Goal: Obtain resource: Download file/media

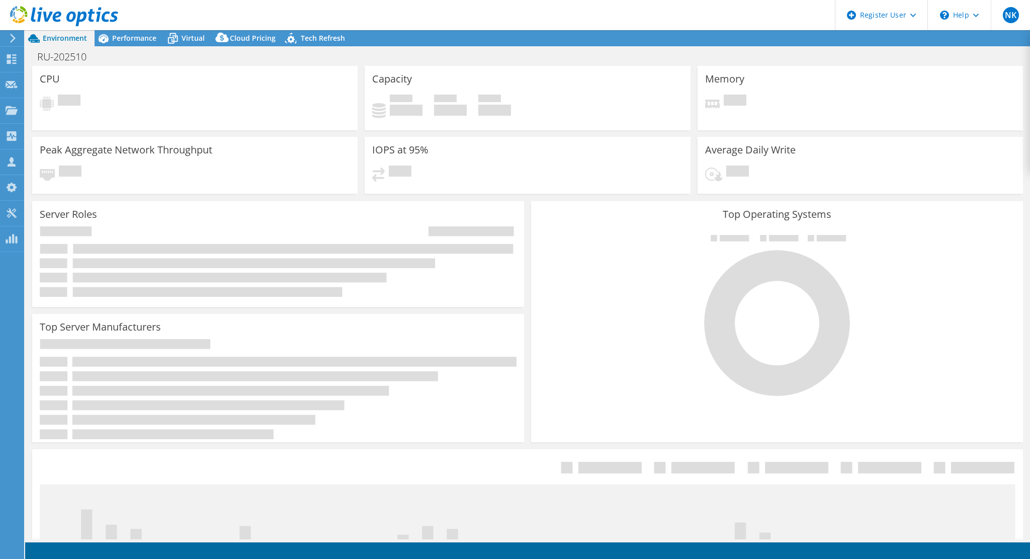
select select "USD"
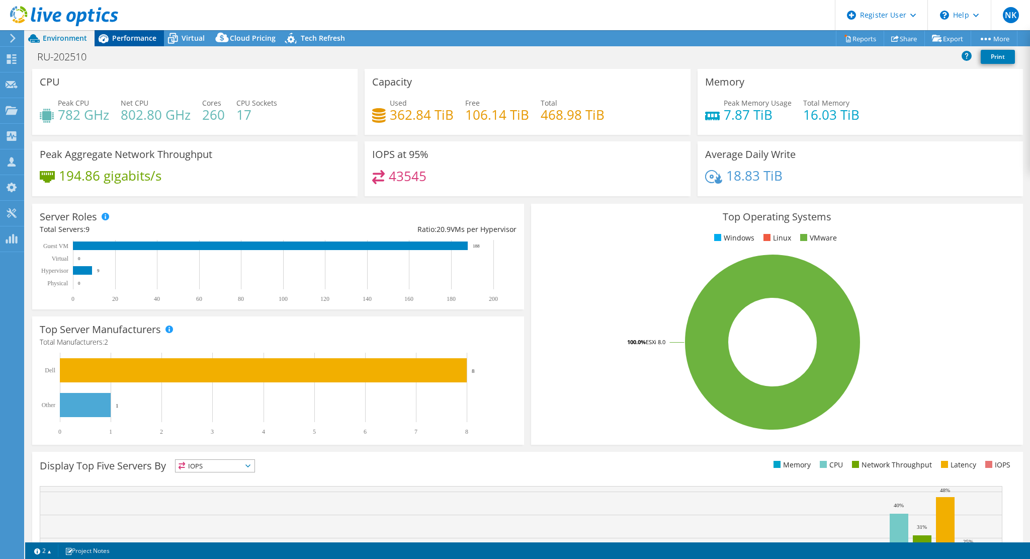
click at [140, 35] on span "Performance" at bounding box center [134, 38] width 44 height 10
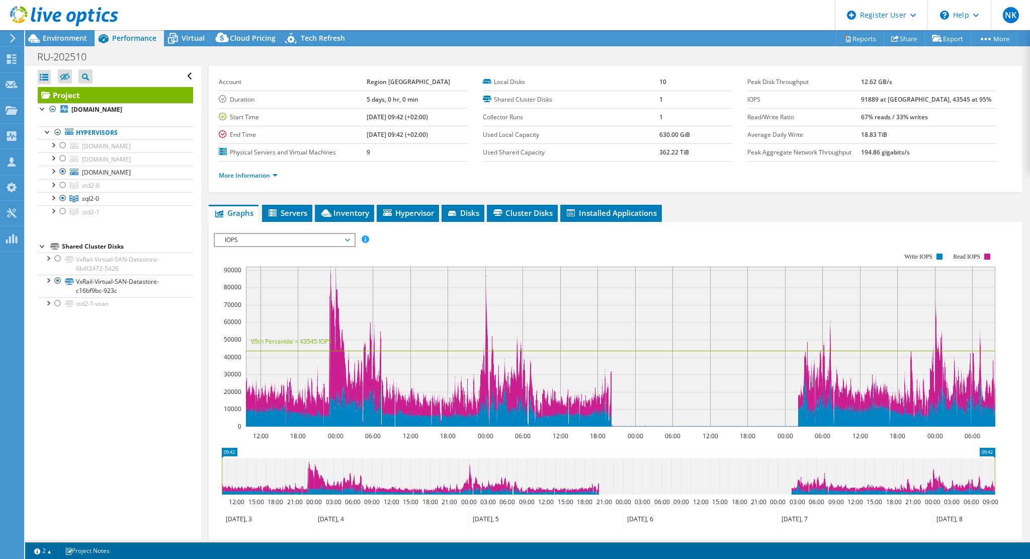
scroll to position [56, 0]
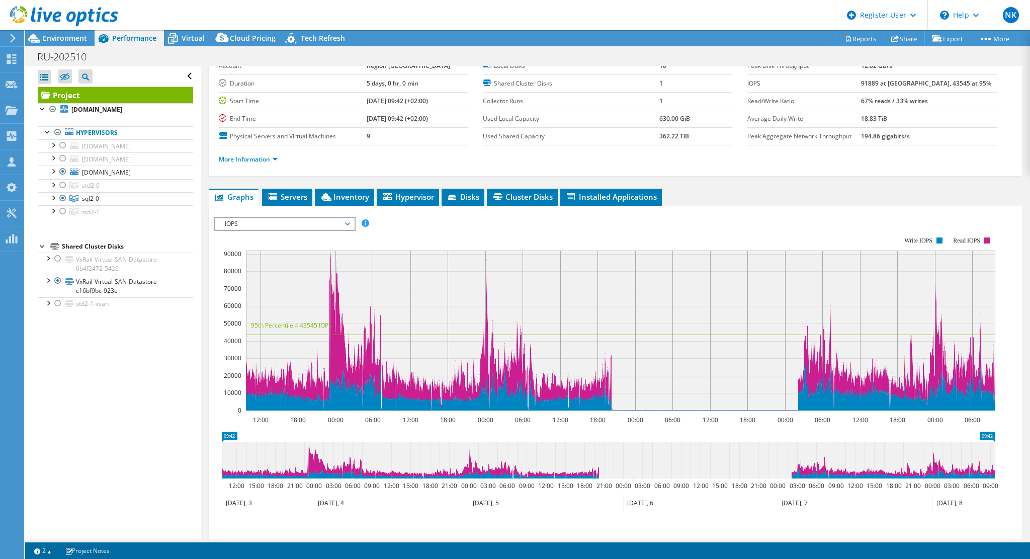
click at [306, 221] on span "IOPS" at bounding box center [284, 224] width 129 height 12
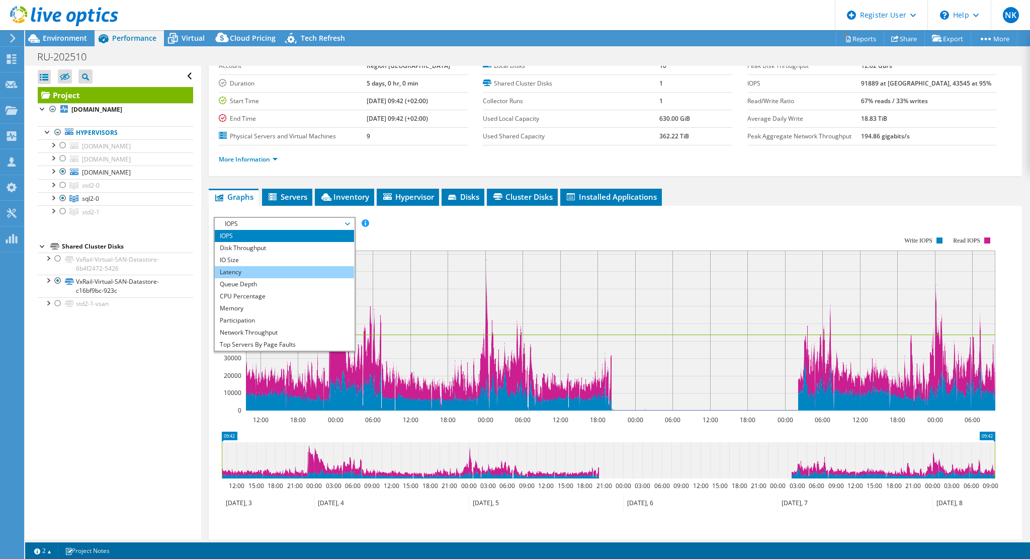
click at [270, 271] on li "Latency" at bounding box center [284, 272] width 139 height 12
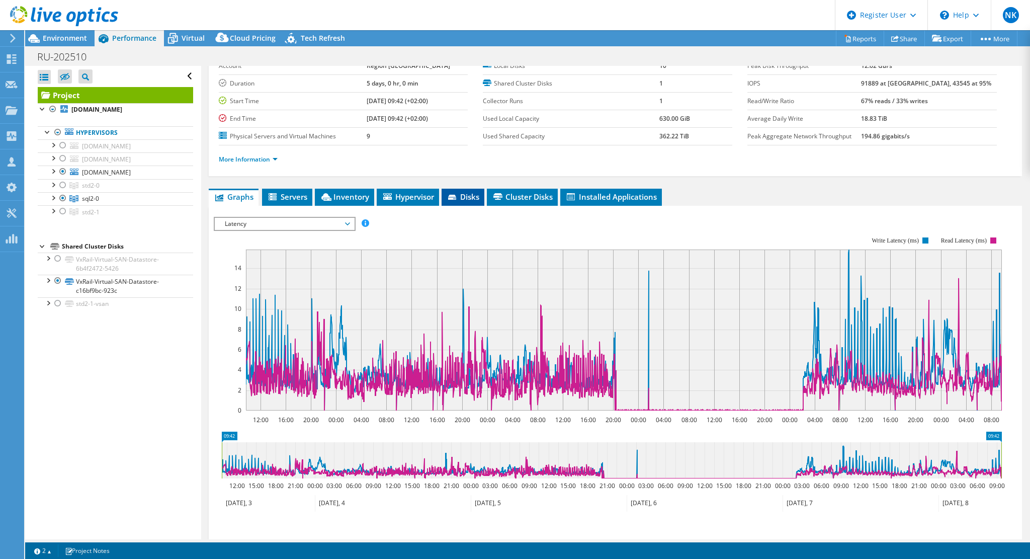
drag, startPoint x: 464, startPoint y: 186, endPoint x: 459, endPoint y: 189, distance: 6.3
click at [459, 189] on div "Project Details Prepared for: [PERSON_NAME], [PERSON_NAME][EMAIL_ADDRESS][DOMAI…" at bounding box center [615, 320] width 828 height 620
click at [459, 189] on li "Disks" at bounding box center [463, 197] width 43 height 17
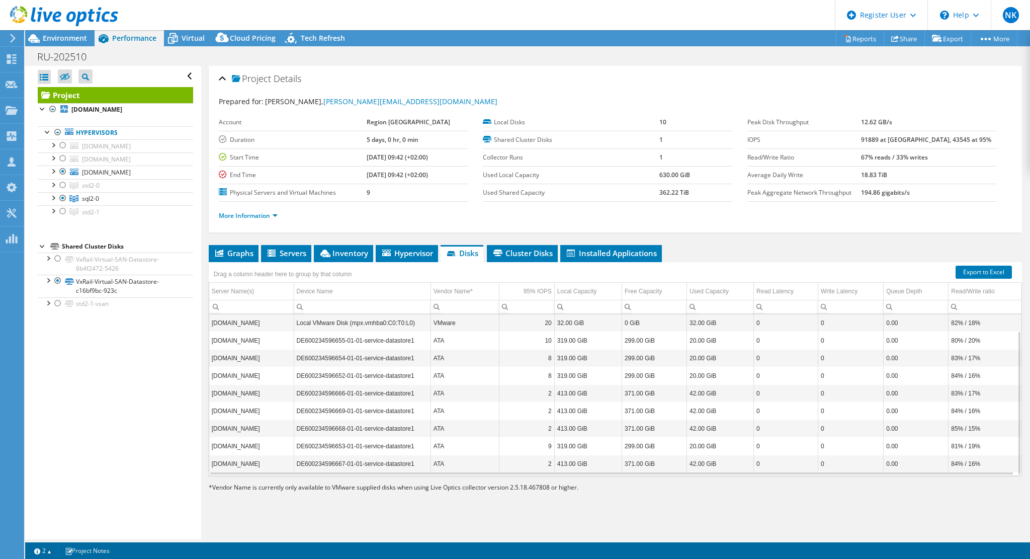
scroll to position [0, 0]
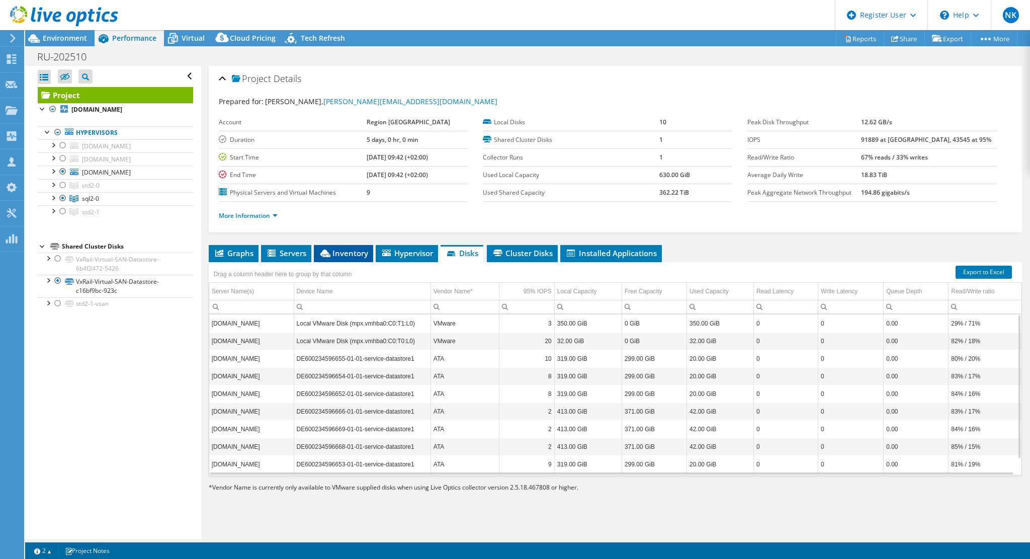
click at [347, 255] on span "Inventory" at bounding box center [343, 253] width 49 height 10
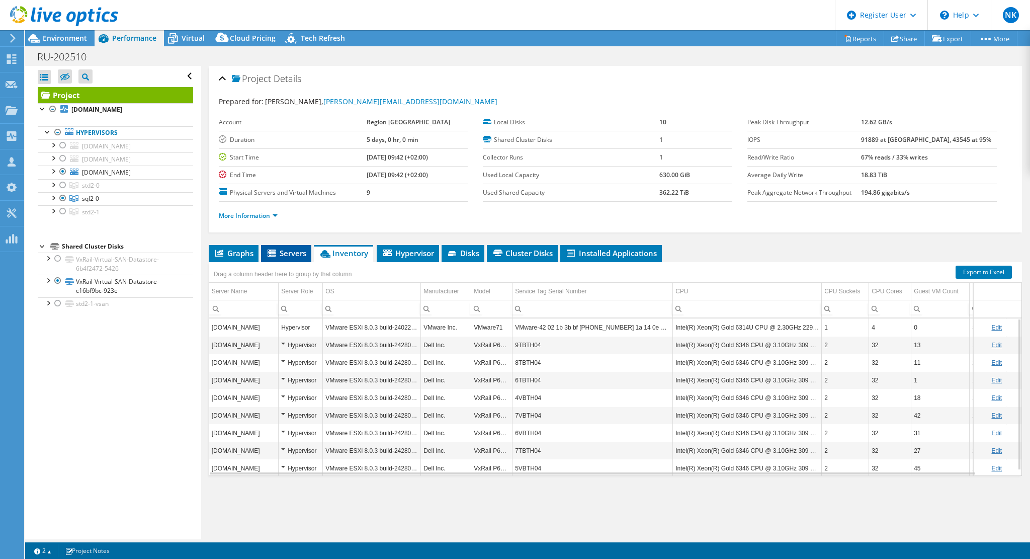
click at [280, 254] on span "Servers" at bounding box center [286, 253] width 40 height 10
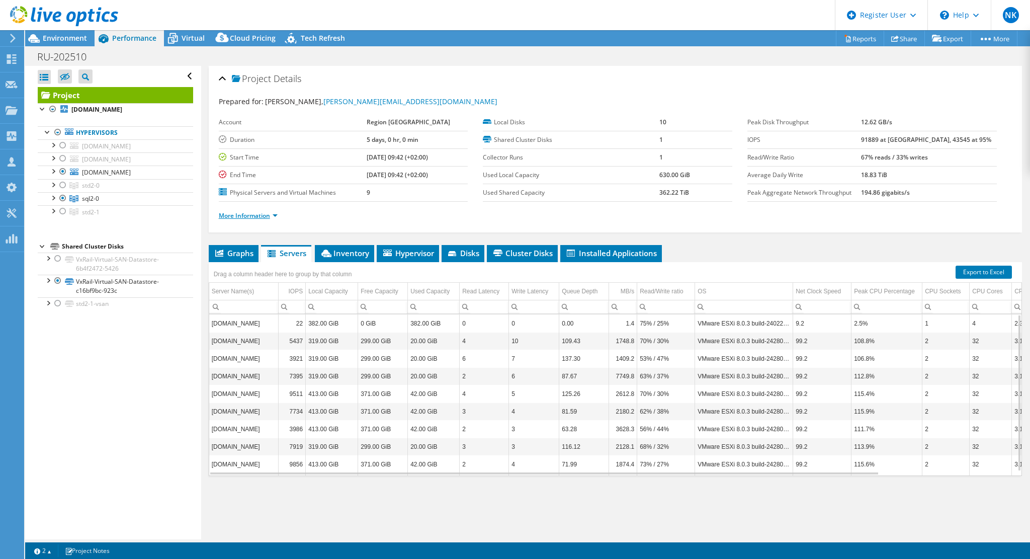
click at [253, 213] on link "More Information" at bounding box center [248, 215] width 59 height 9
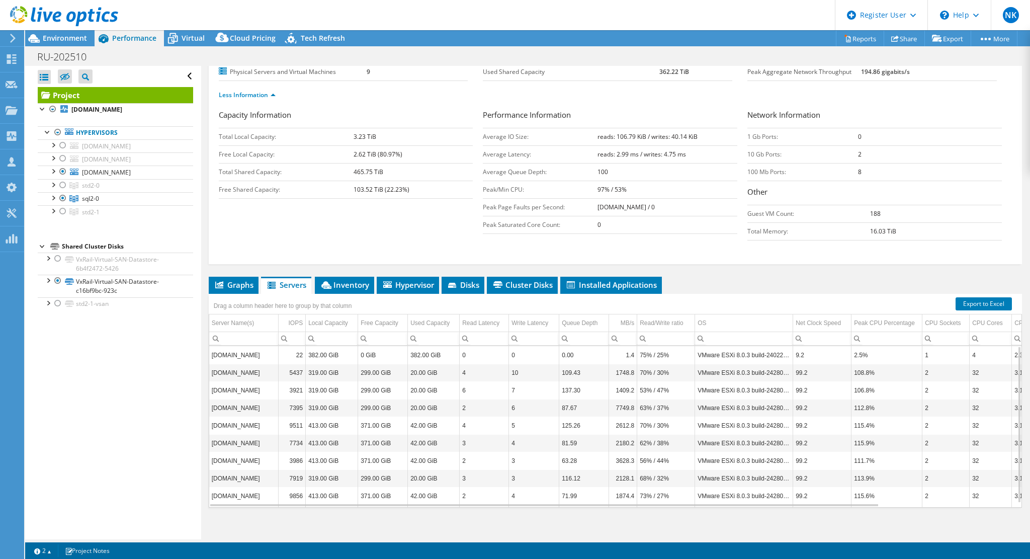
scroll to position [125, 0]
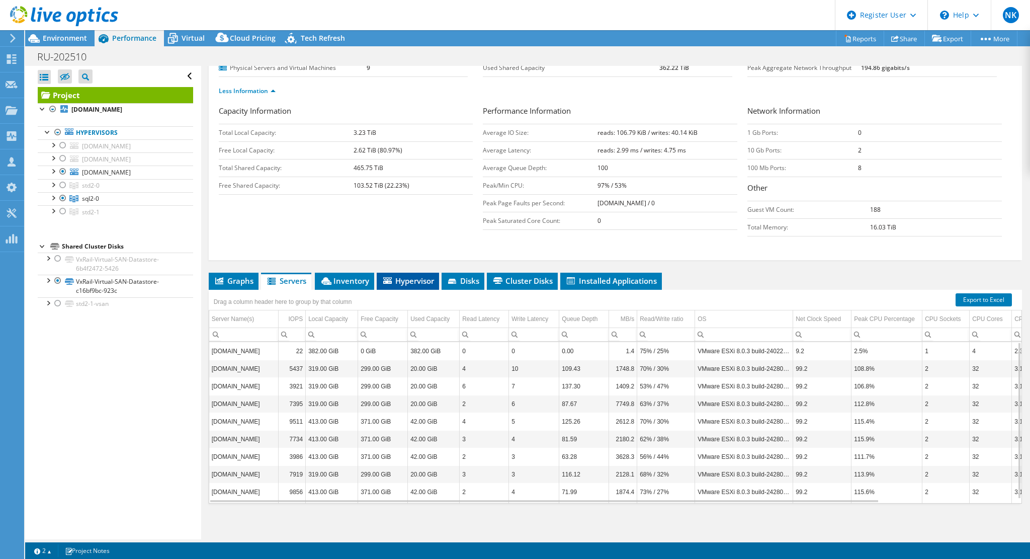
click at [401, 273] on li "Hypervisor" at bounding box center [408, 281] width 62 height 17
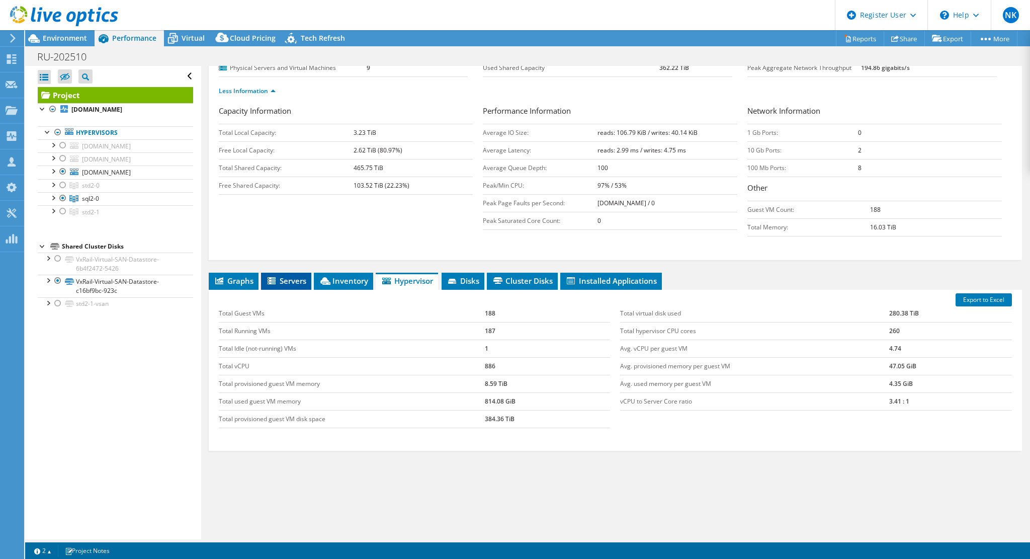
click at [288, 282] on span "Servers" at bounding box center [286, 281] width 40 height 10
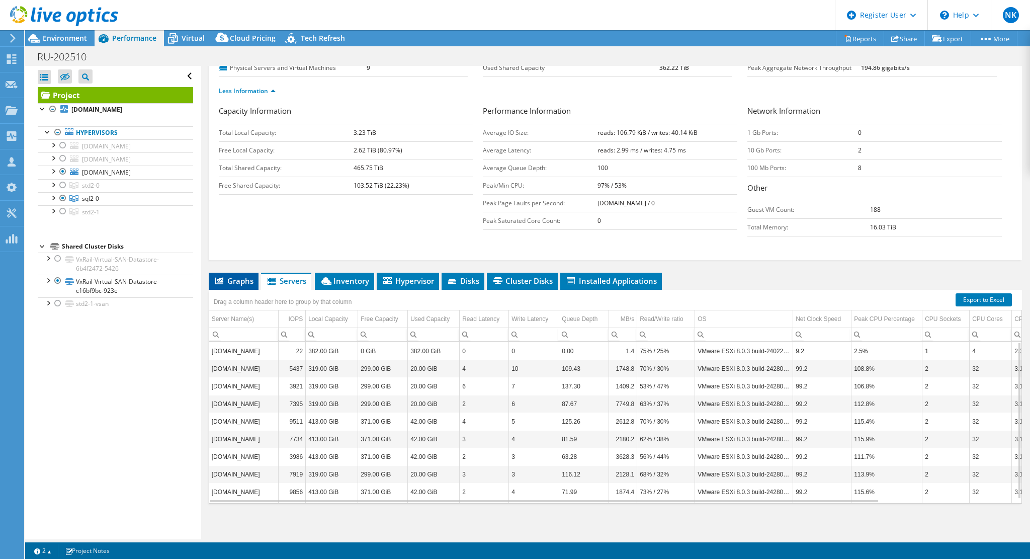
click at [233, 282] on span "Graphs" at bounding box center [234, 281] width 40 height 10
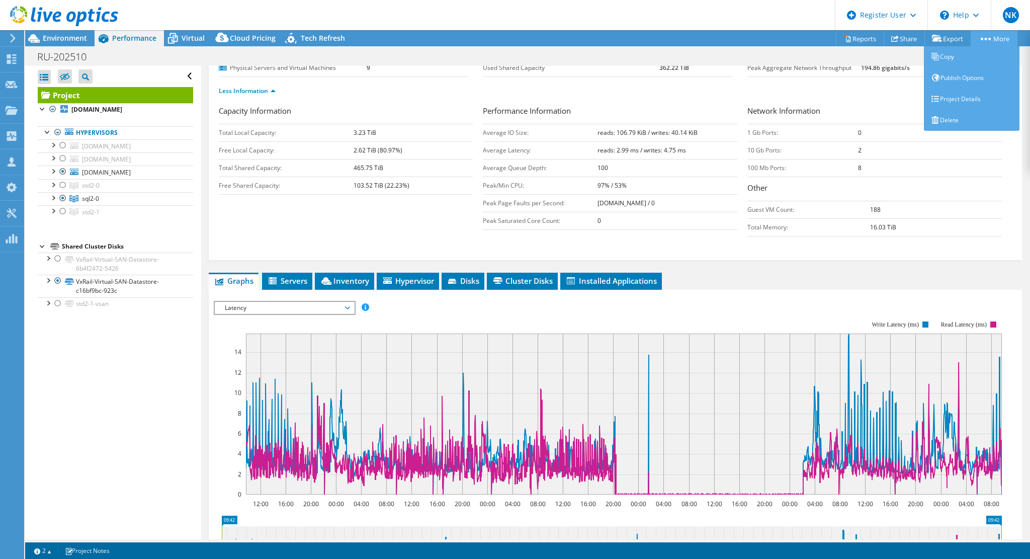
click at [1000, 31] on link "More" at bounding box center [994, 39] width 47 height 16
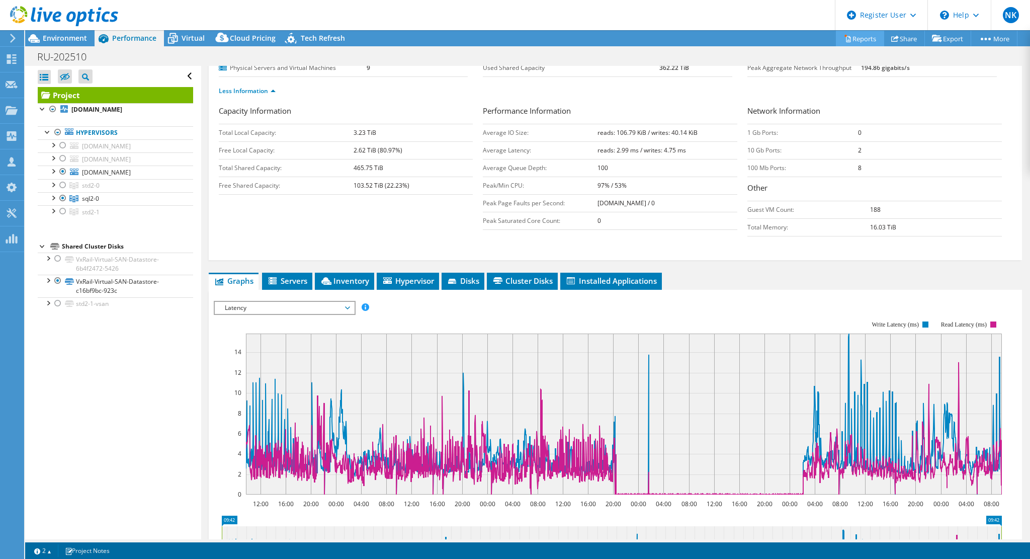
click at [857, 36] on link "Reports" at bounding box center [860, 39] width 48 height 16
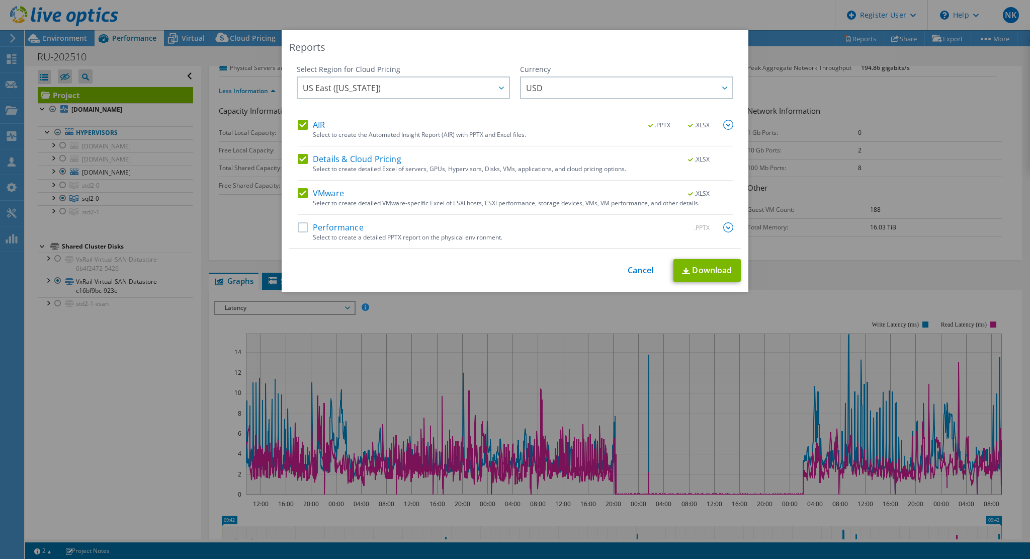
click at [298, 163] on label "Details & Cloud Pricing" at bounding box center [350, 159] width 104 height 10
click at [0, 0] on input "Details & Cloud Pricing" at bounding box center [0, 0] width 0 height 0
click at [298, 125] on label "AIR" at bounding box center [311, 125] width 27 height 10
click at [0, 0] on input "AIR" at bounding box center [0, 0] width 0 height 0
click at [705, 274] on link "Download" at bounding box center [706, 270] width 67 height 23
